Goal: Information Seeking & Learning: Learn about a topic

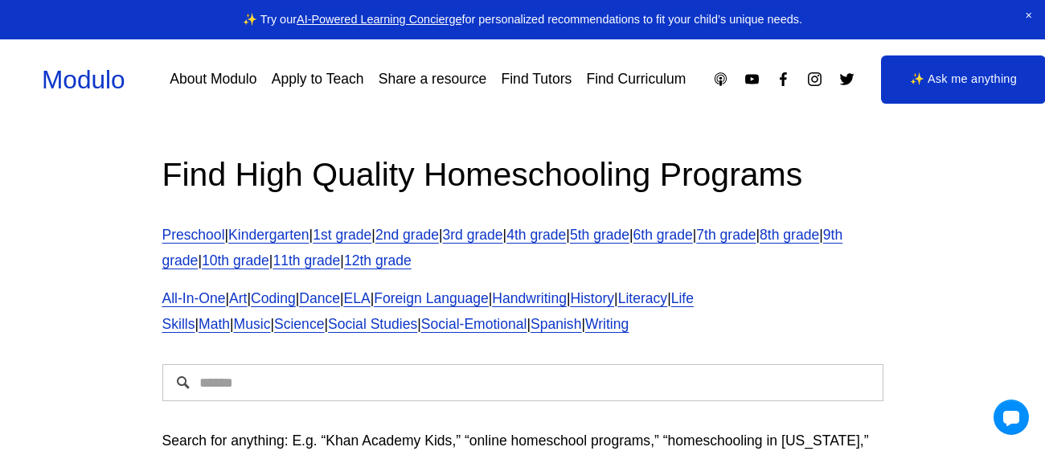
click at [509, 392] on input "Search" at bounding box center [522, 382] width 721 height 37
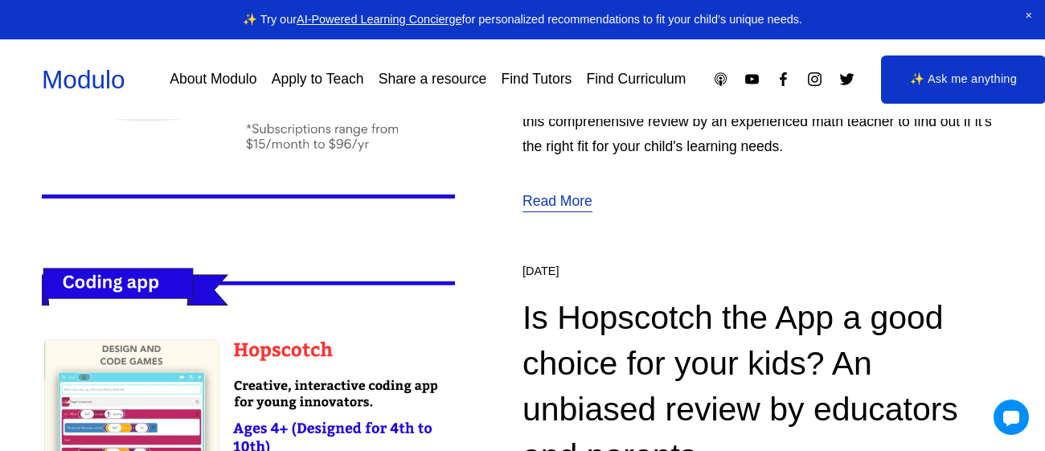
scroll to position [1237, 0]
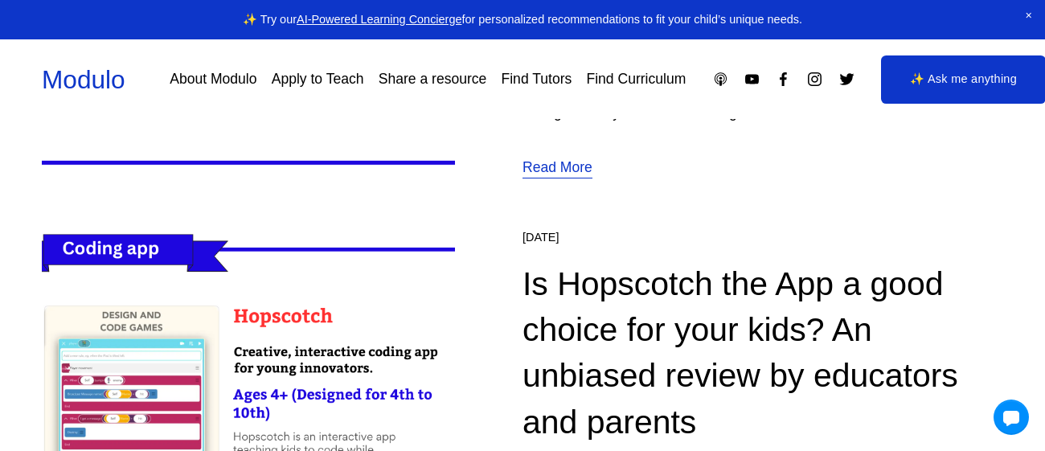
type input "*"
click at [617, 76] on link "Find Curriculum" at bounding box center [636, 79] width 100 height 28
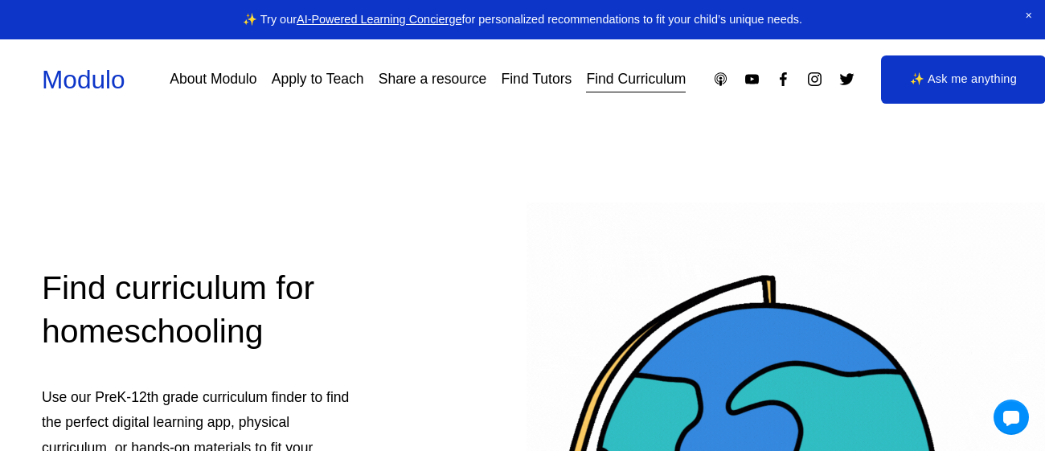
click at [234, 77] on link "About Modulo" at bounding box center [213, 79] width 87 height 28
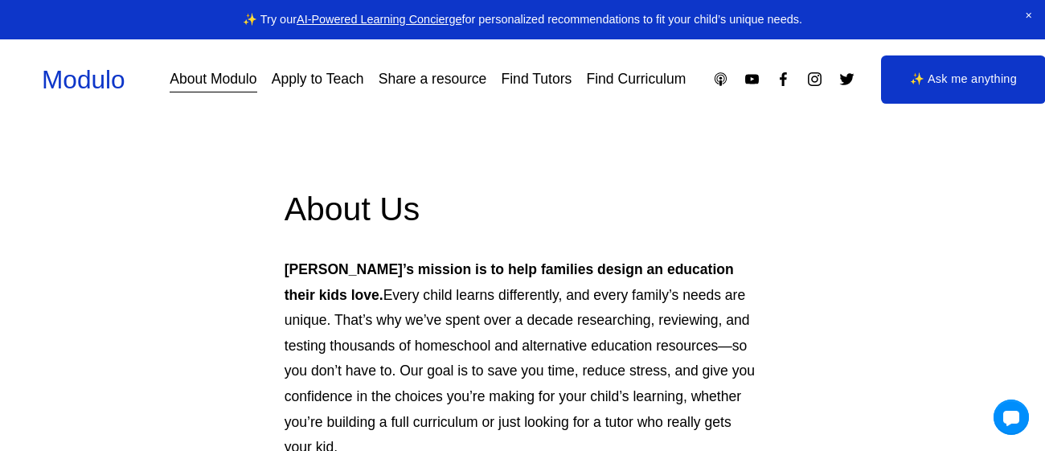
click at [933, 72] on link "✨ Ask me anything" at bounding box center [963, 79] width 165 height 48
click at [1028, 14] on span "Close Announcement" at bounding box center [1029, 16] width 32 height 32
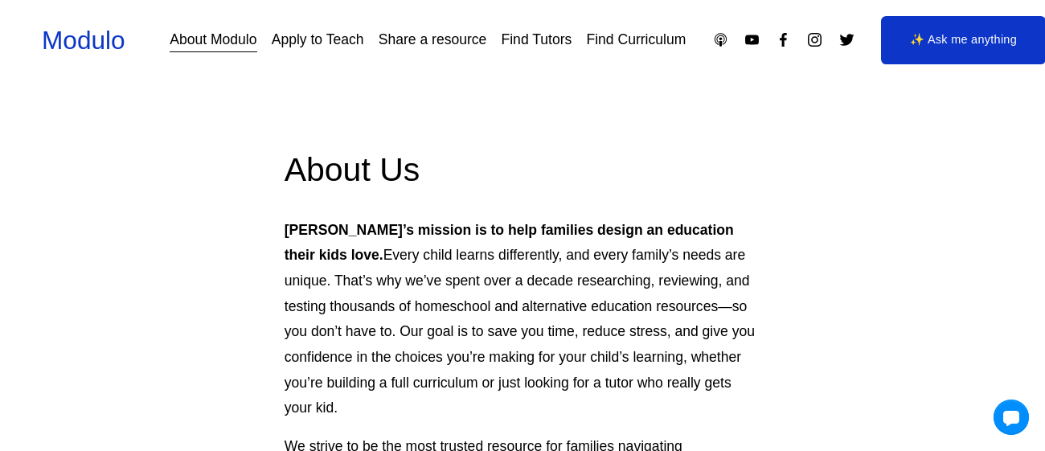
click at [623, 43] on link "Find Curriculum" at bounding box center [636, 40] width 100 height 28
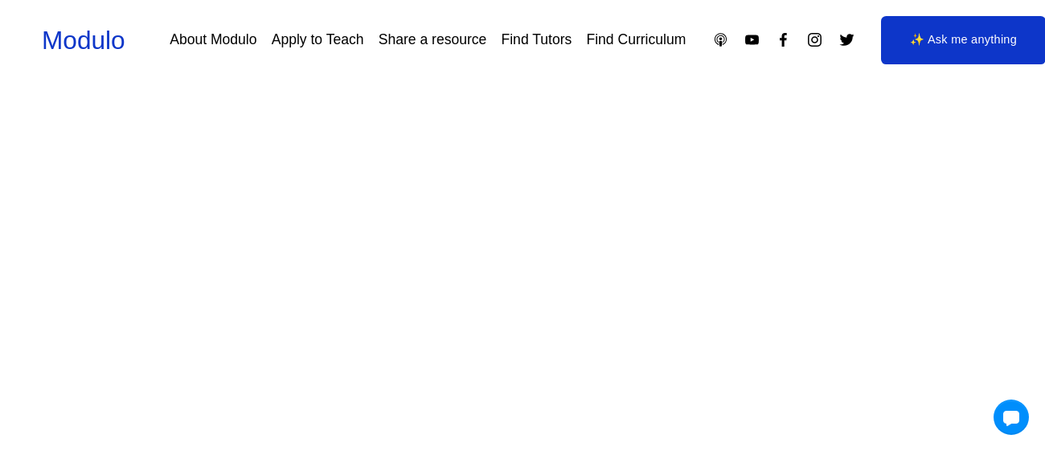
scroll to position [224, 0]
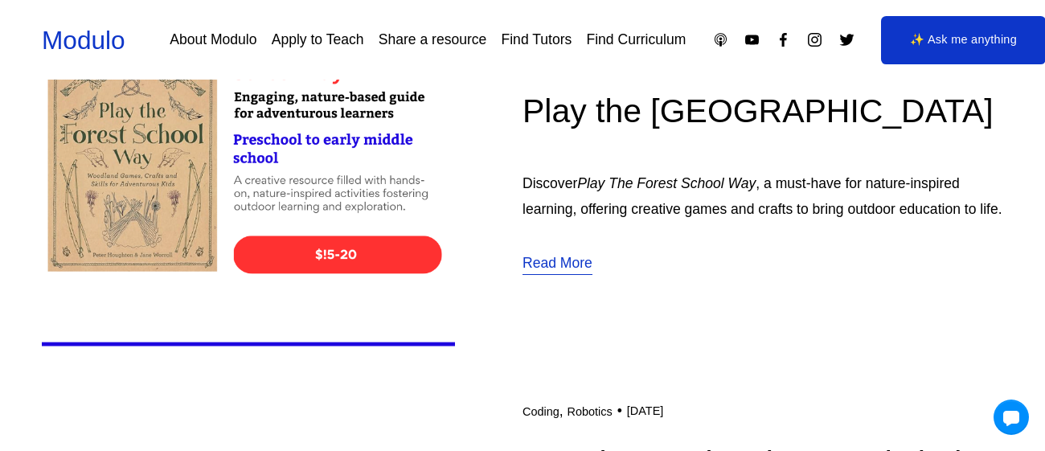
scroll to position [1848, 0]
